Goal: Book appointment/travel/reservation

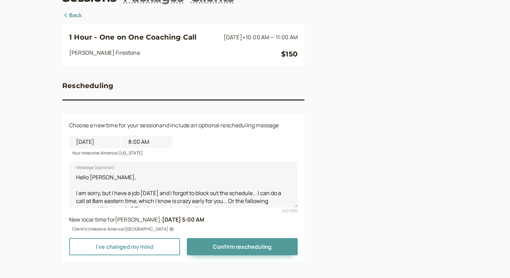
scroll to position [50, 0]
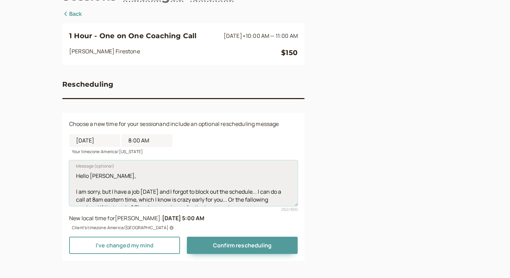
click at [251, 179] on textarea "Hello [PERSON_NAME], I am sorry, but I have a job [DATE] and I forgot to block …" at bounding box center [183, 182] width 229 height 45
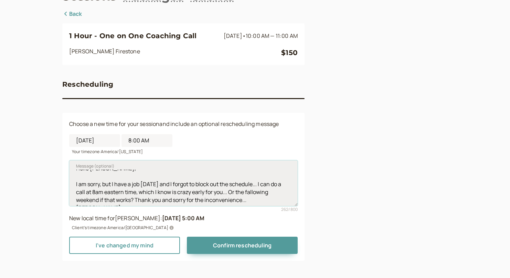
drag, startPoint x: 98, startPoint y: 193, endPoint x: 247, endPoint y: 193, distance: 148.4
click at [247, 193] on textarea "Hello [PERSON_NAME], I am sorry, but I have a job [DATE] and I forgot to block …" at bounding box center [183, 182] width 229 height 45
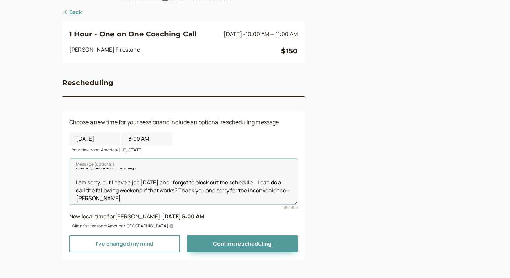
type textarea "Hello [PERSON_NAME], I am sorry, but I have a job [DATE] and I forgot to block …"
click at [167, 216] on b "[DATE] 5:00 AM" at bounding box center [183, 217] width 42 height 8
click at [95, 139] on input "[DATE]" at bounding box center [94, 139] width 51 height 13
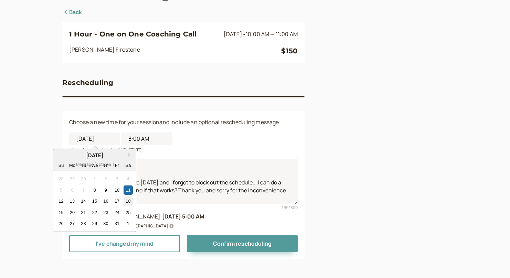
click at [128, 198] on div "18" at bounding box center [128, 201] width 9 height 9
type input "[DATE]"
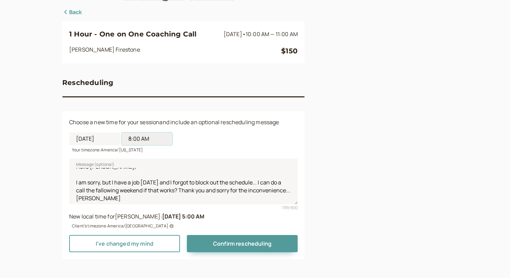
click at [131, 138] on input "8:00 AM" at bounding box center [147, 139] width 51 height 13
click at [142, 207] on li "10:00 AM" at bounding box center [147, 207] width 29 height 10
type input "10:00 AM"
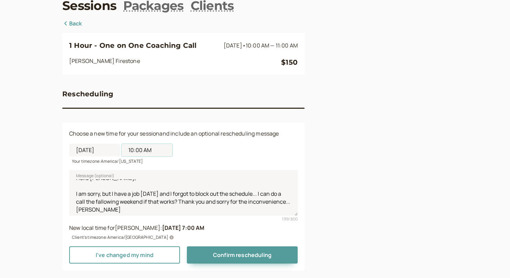
scroll to position [52, 0]
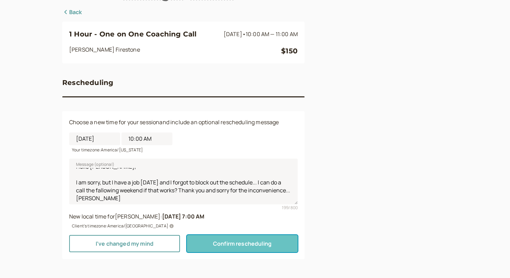
click at [235, 243] on span "Confirm rescheduling" at bounding box center [242, 244] width 59 height 8
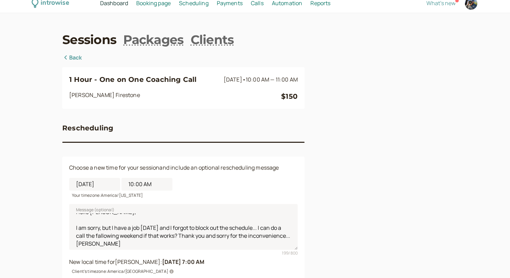
scroll to position [15, 0]
